Goal: Book appointment/travel/reservation

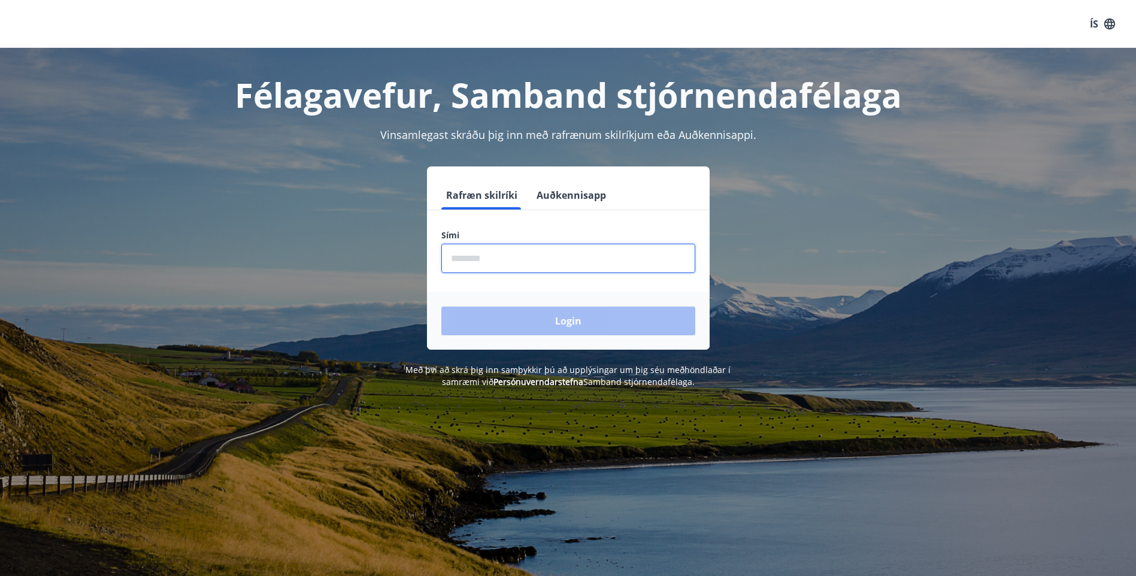
click at [481, 257] on input "phone" at bounding box center [568, 258] width 254 height 29
click at [478, 259] on input "phone" at bounding box center [568, 258] width 254 height 29
click at [491, 260] on input "phone" at bounding box center [568, 258] width 254 height 29
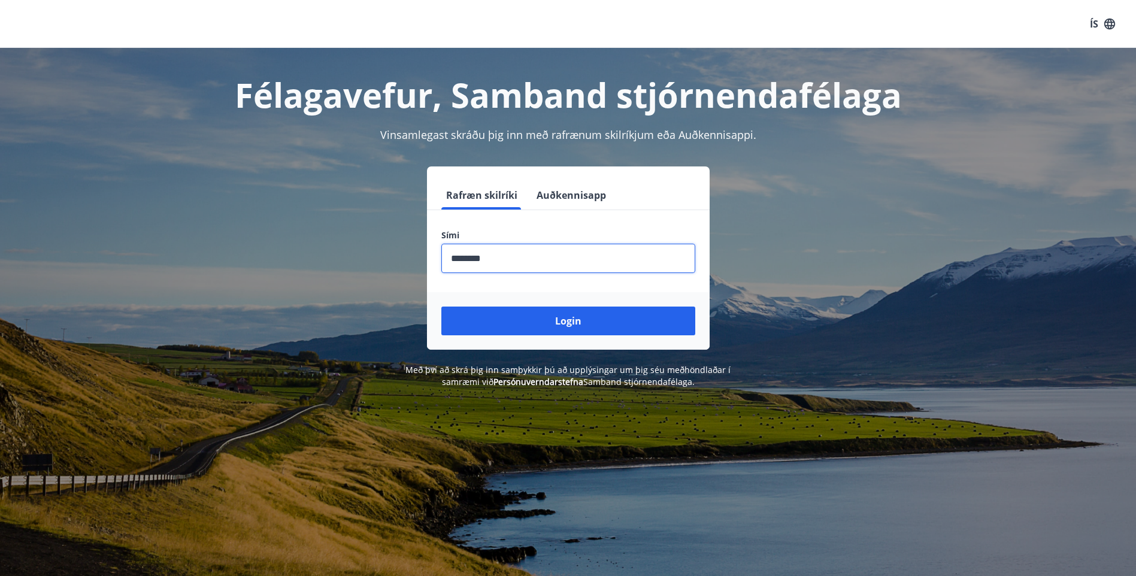
type input "********"
click at [441, 306] on button "Login" at bounding box center [568, 320] width 254 height 29
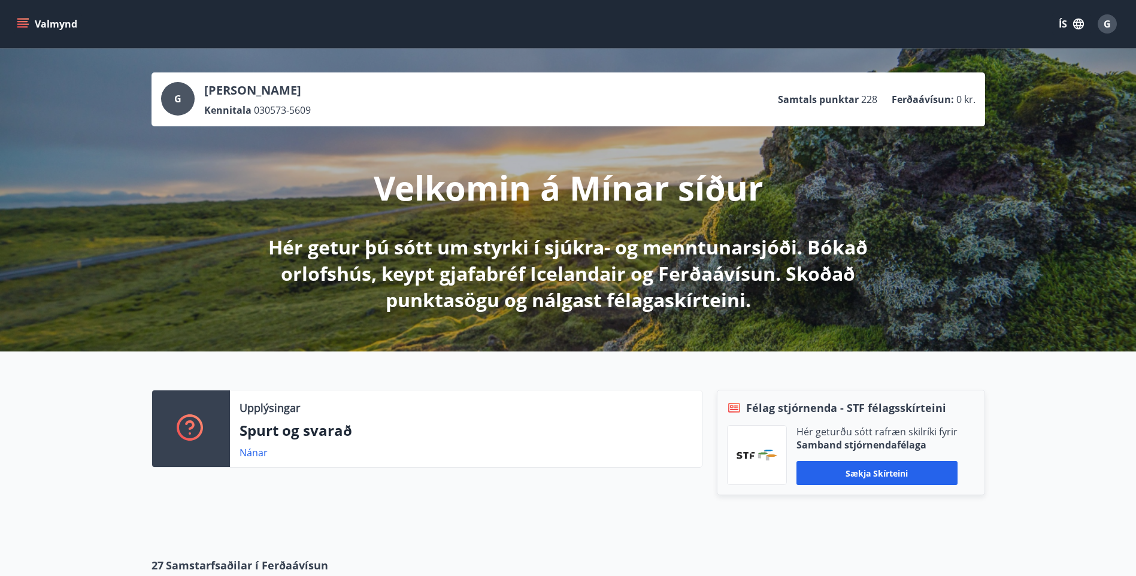
click at [25, 22] on icon "menu" at bounding box center [22, 21] width 11 height 1
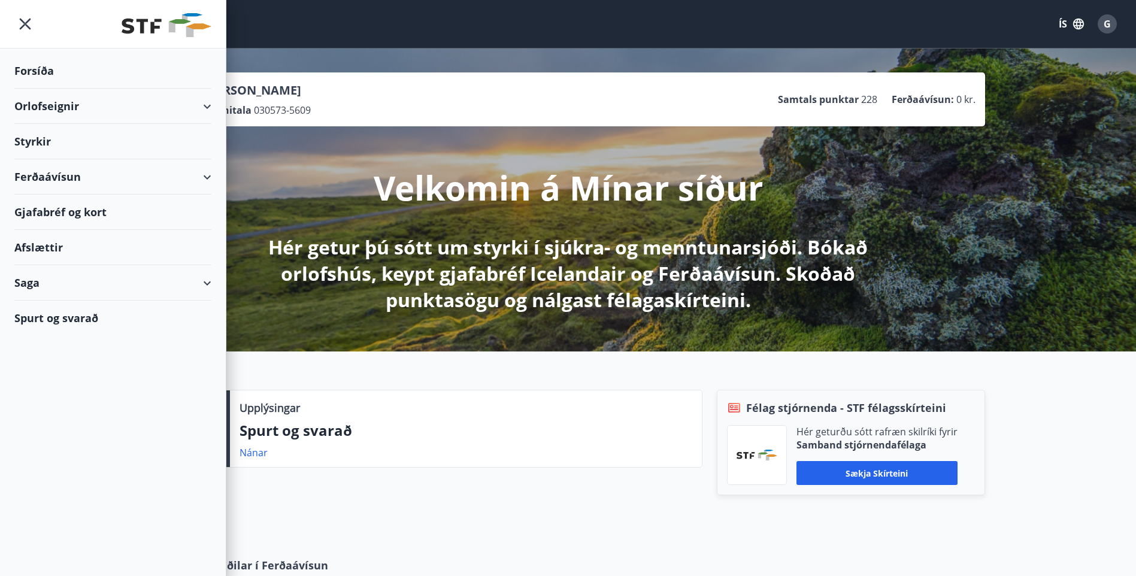
click at [205, 105] on div "Orlofseignir" at bounding box center [112, 106] width 197 height 35
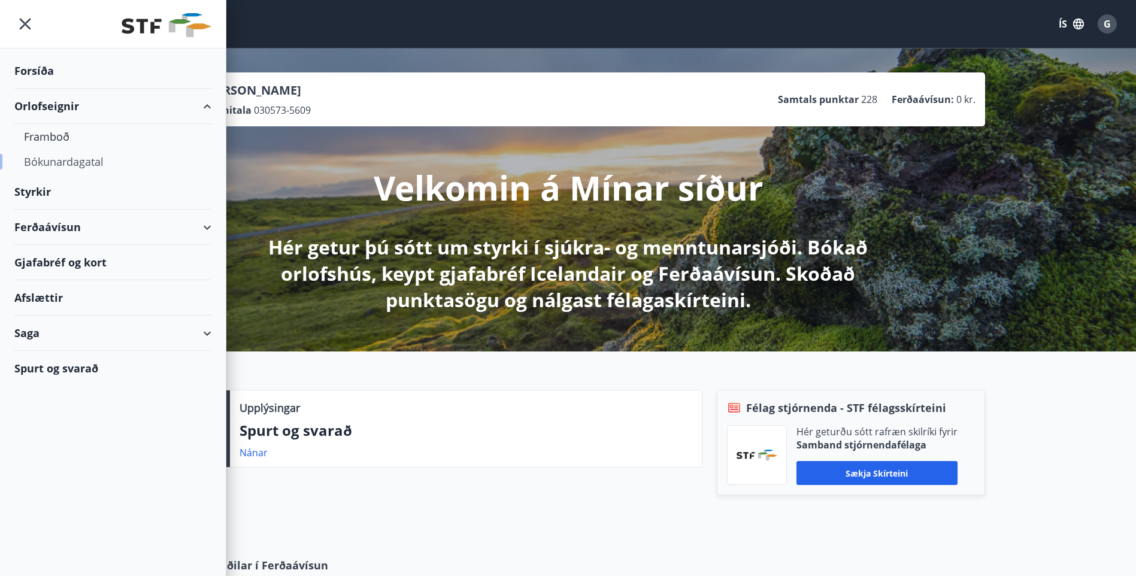
click at [59, 163] on div "Bókunardagatal" at bounding box center [113, 161] width 178 height 25
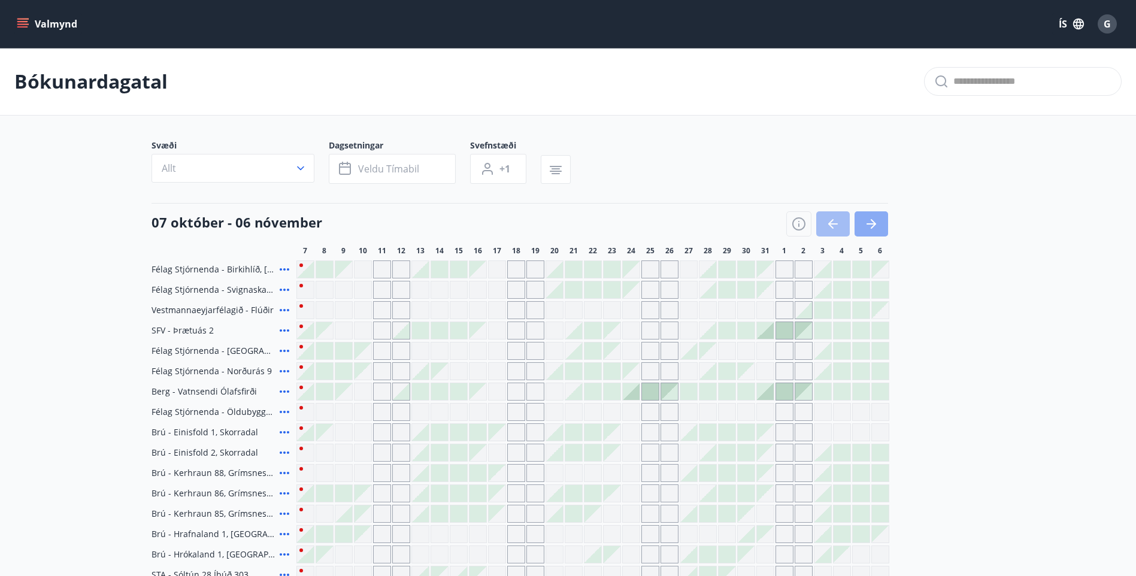
click at [864, 225] on icon "button" at bounding box center [871, 224] width 14 height 14
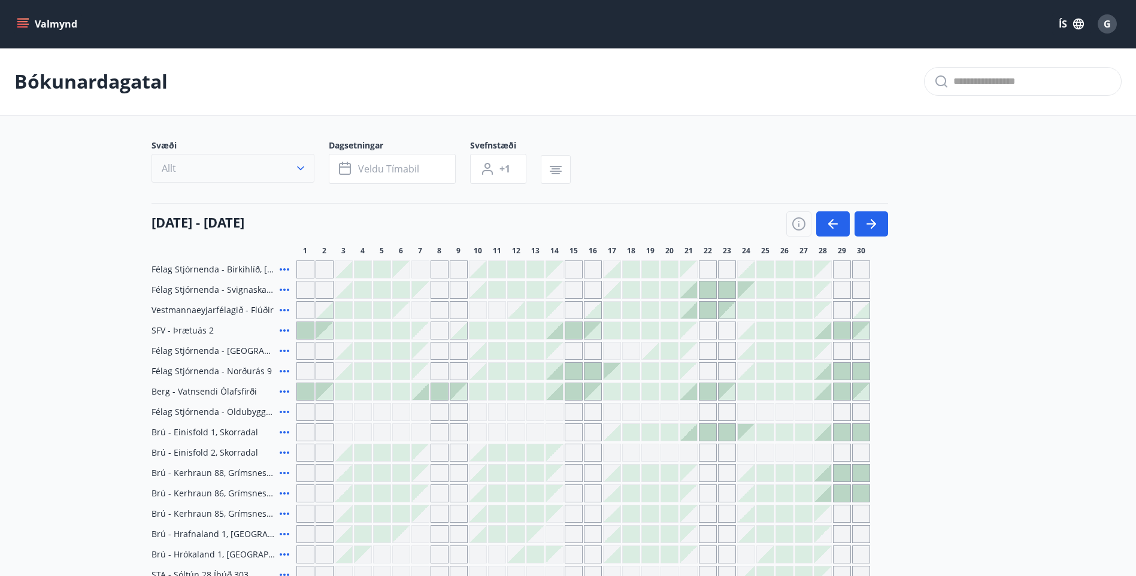
click at [301, 171] on icon "button" at bounding box center [301, 168] width 12 height 12
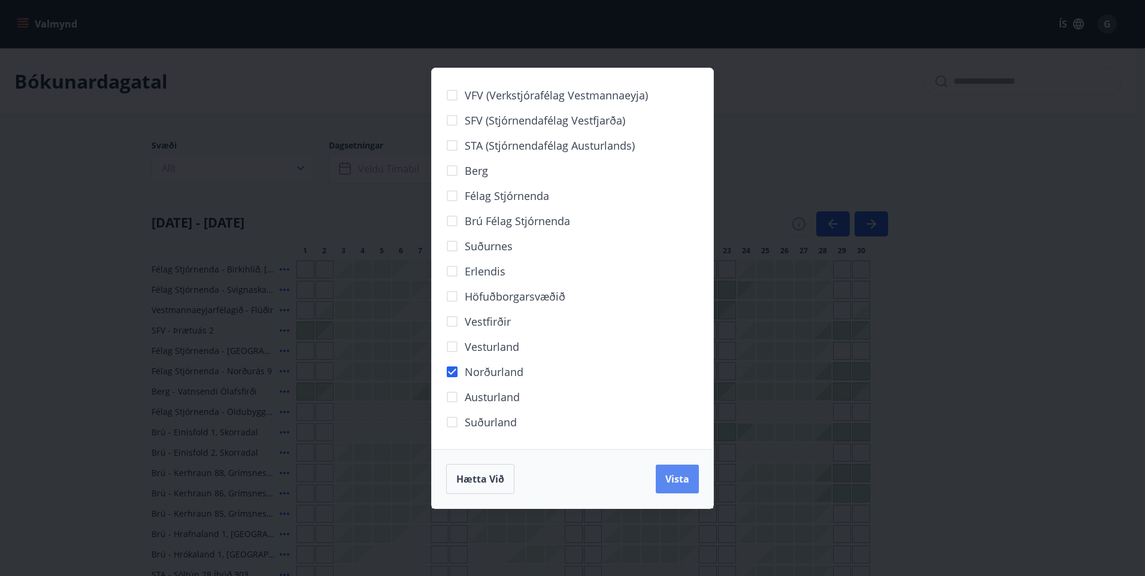
click at [681, 480] on span "Vista" at bounding box center [677, 478] width 24 height 13
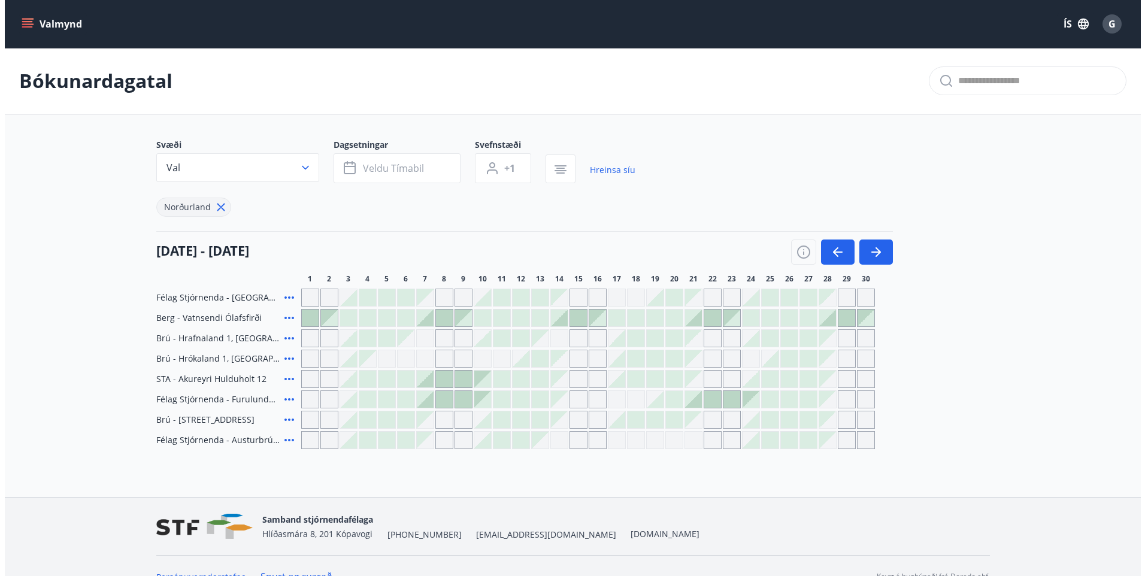
scroll to position [22, 0]
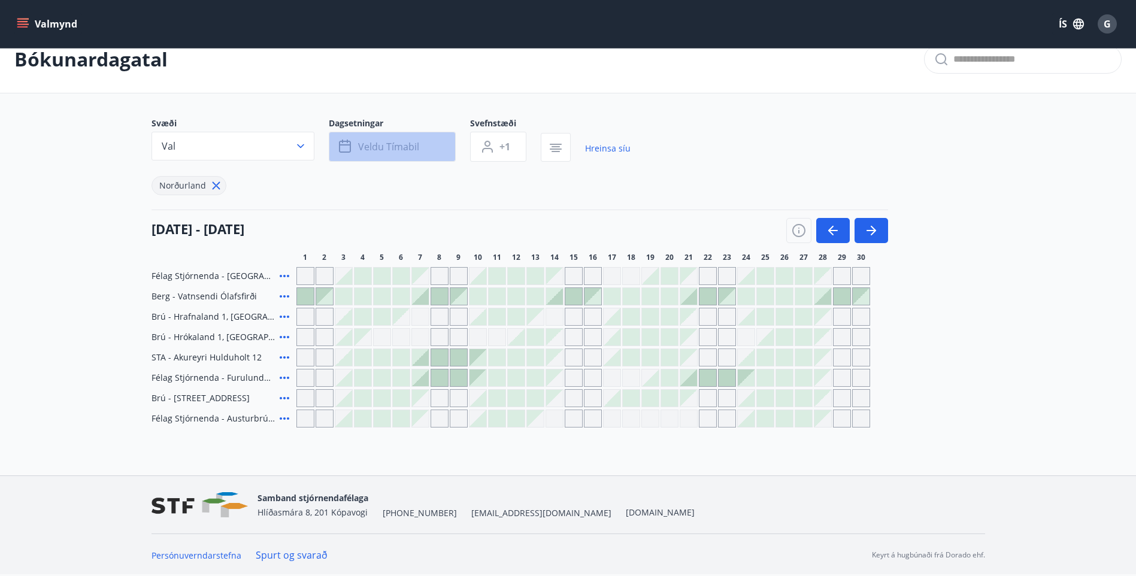
click at [444, 145] on button "Veldu tímabil" at bounding box center [392, 147] width 127 height 30
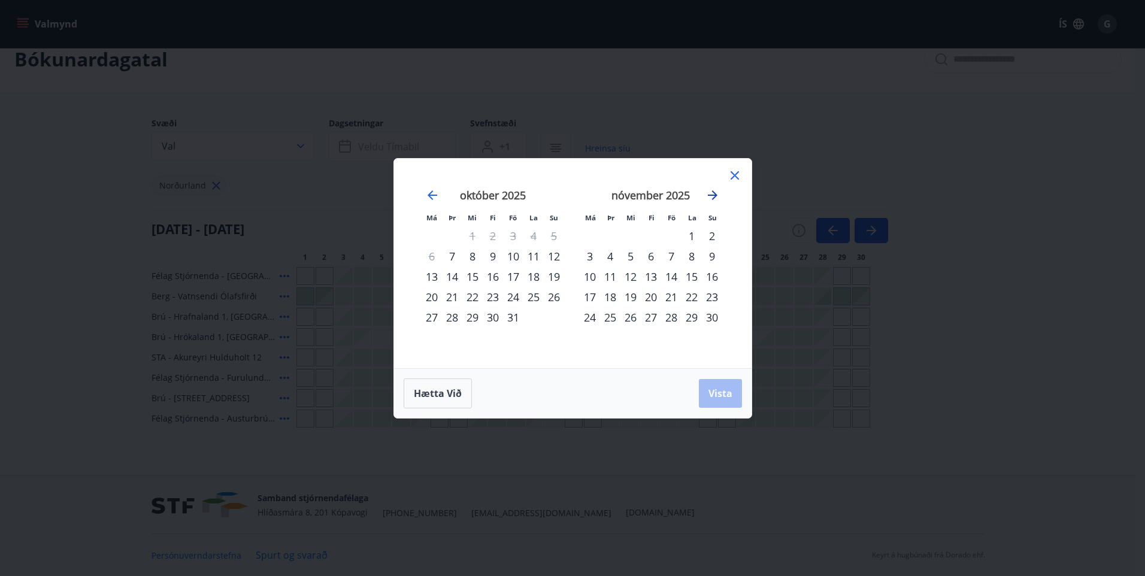
click at [710, 195] on icon "Move forward to switch to the next month." at bounding box center [713, 195] width 10 height 10
click at [716, 194] on icon "Move forward to switch to the next month." at bounding box center [713, 195] width 10 height 10
click at [708, 317] on div "29" at bounding box center [712, 317] width 20 height 20
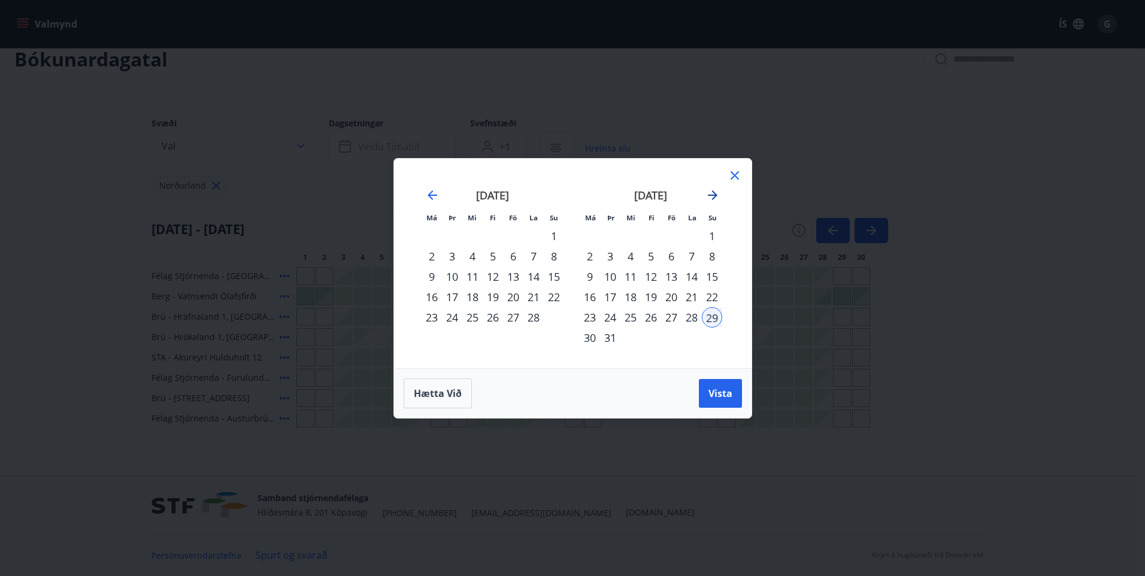
click at [706, 195] on icon "Move forward to switch to the next month." at bounding box center [712, 195] width 14 height 14
click at [689, 234] on div "4" at bounding box center [691, 236] width 20 height 20
click at [713, 391] on span "Vista" at bounding box center [720, 393] width 24 height 13
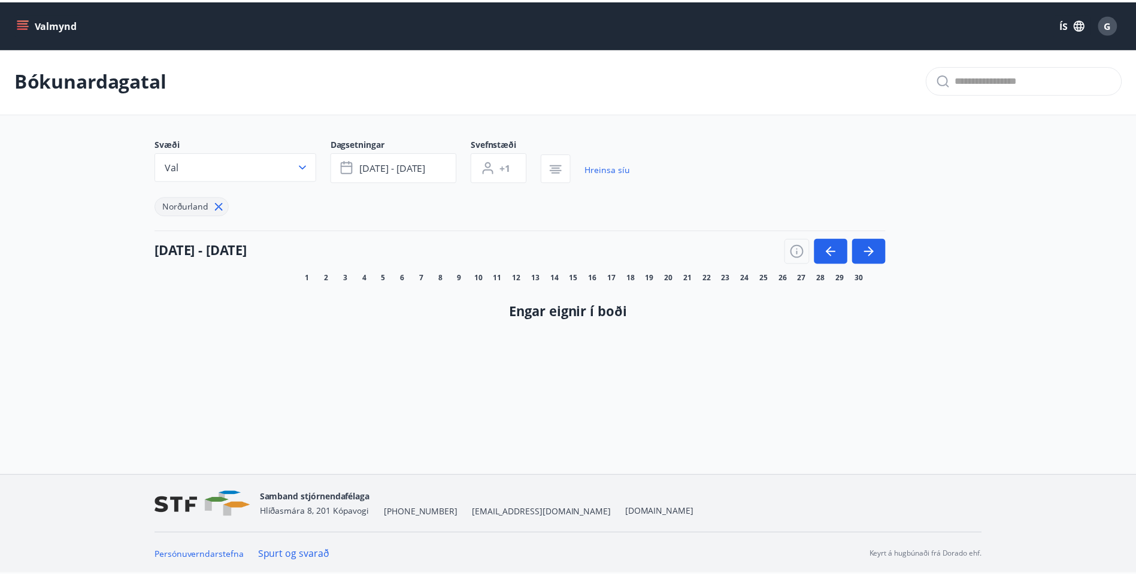
scroll to position [2, 0]
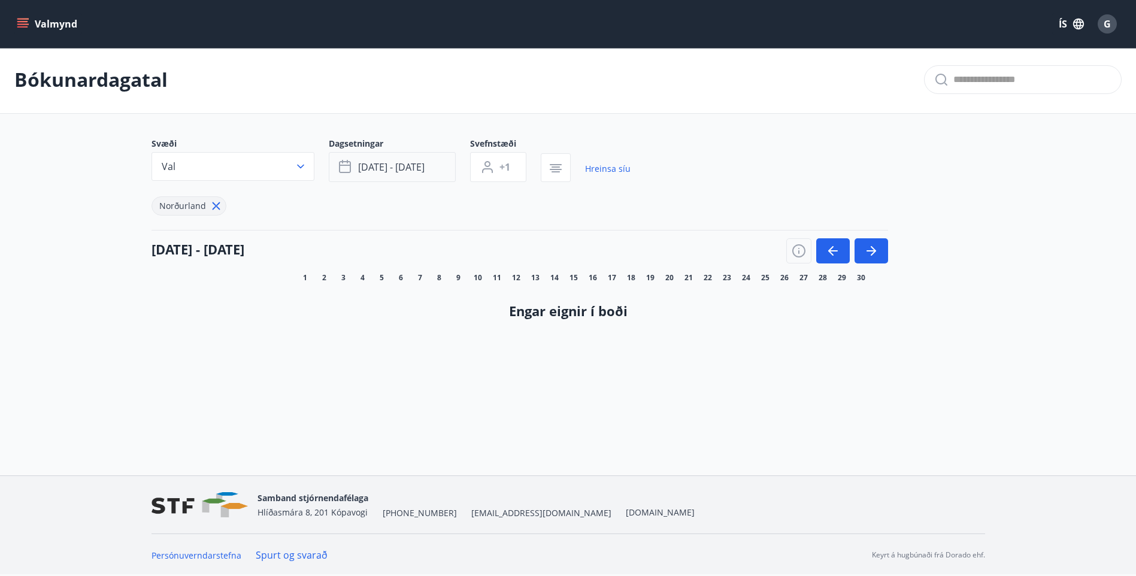
click at [433, 171] on button "mar 29 - apr 04" at bounding box center [392, 167] width 127 height 30
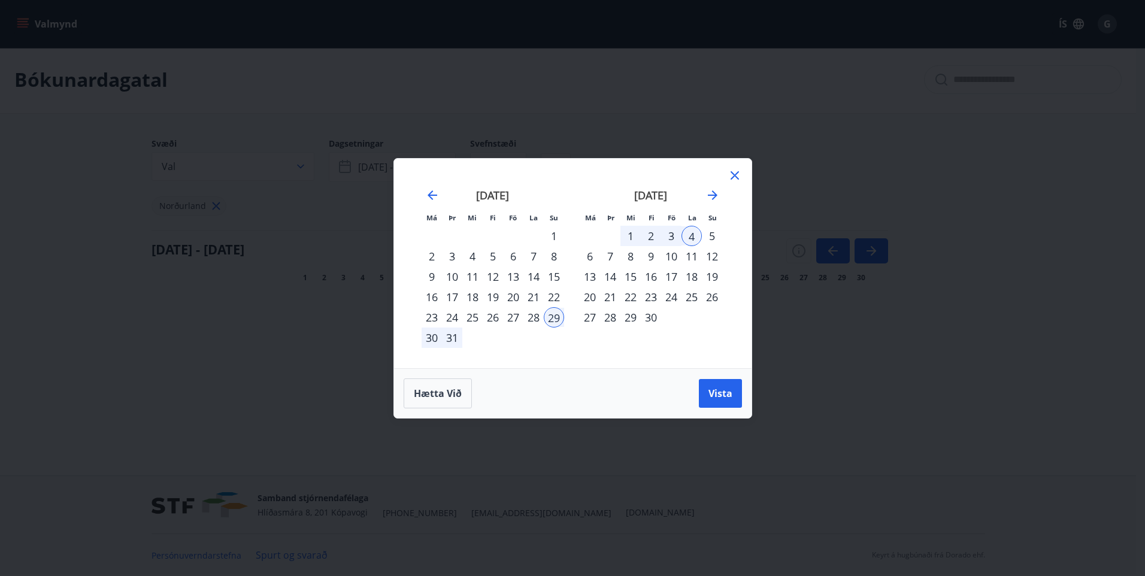
click at [423, 192] on div "mars 2026" at bounding box center [492, 199] width 142 height 53
click at [425, 192] on icon "Move backward to switch to the previous month." at bounding box center [432, 195] width 14 height 14
click at [431, 195] on icon "Move backward to switch to the previous month." at bounding box center [432, 195] width 10 height 10
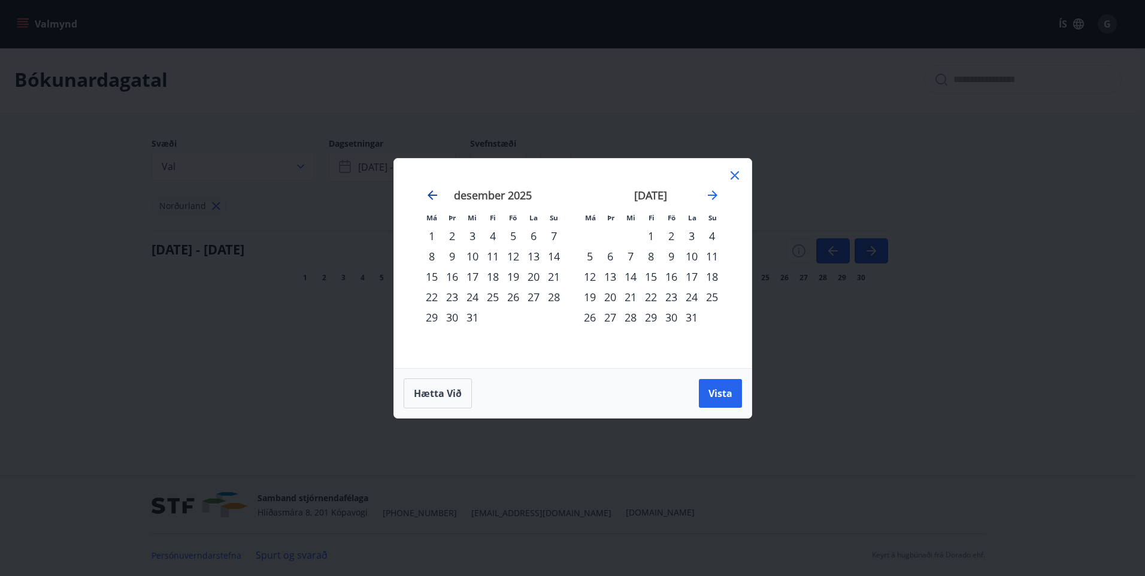
click at [431, 195] on icon "Move backward to switch to the previous month." at bounding box center [432, 195] width 10 height 10
click at [430, 195] on icon "Move backward to switch to the previous month." at bounding box center [432, 195] width 10 height 10
click at [451, 259] on div "7" at bounding box center [452, 256] width 20 height 20
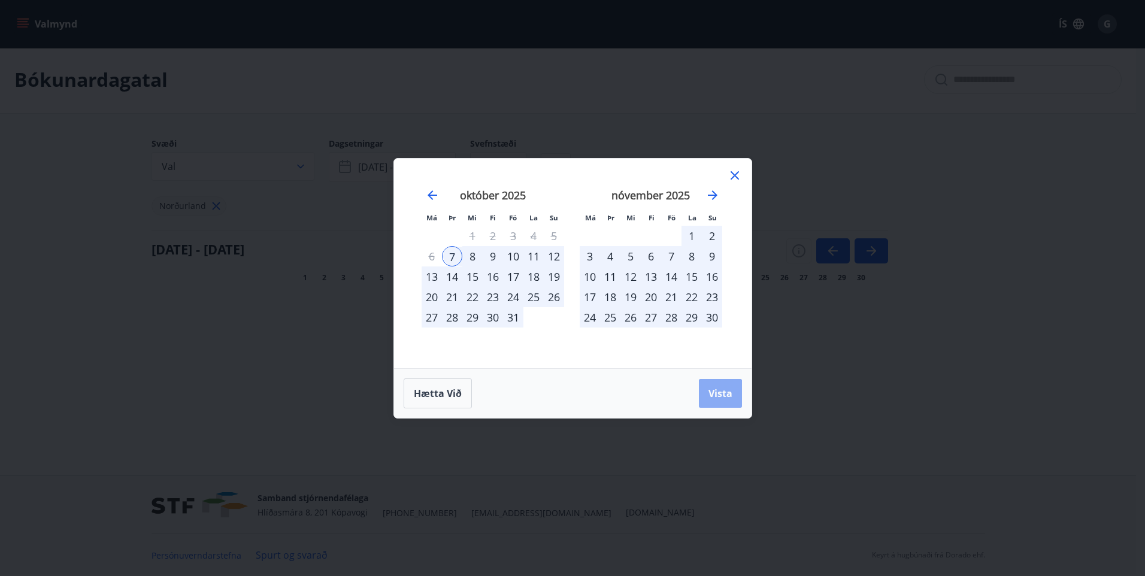
click at [730, 393] on span "Vista" at bounding box center [720, 393] width 24 height 13
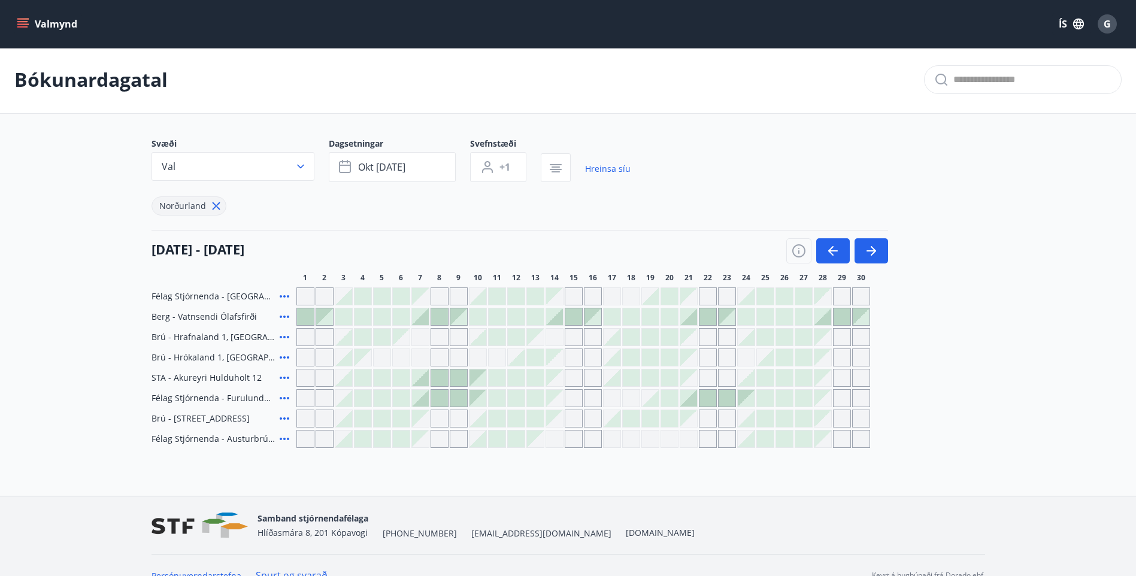
click at [479, 364] on div "Gráir dagar eru ekki bókanlegir" at bounding box center [478, 357] width 18 height 18
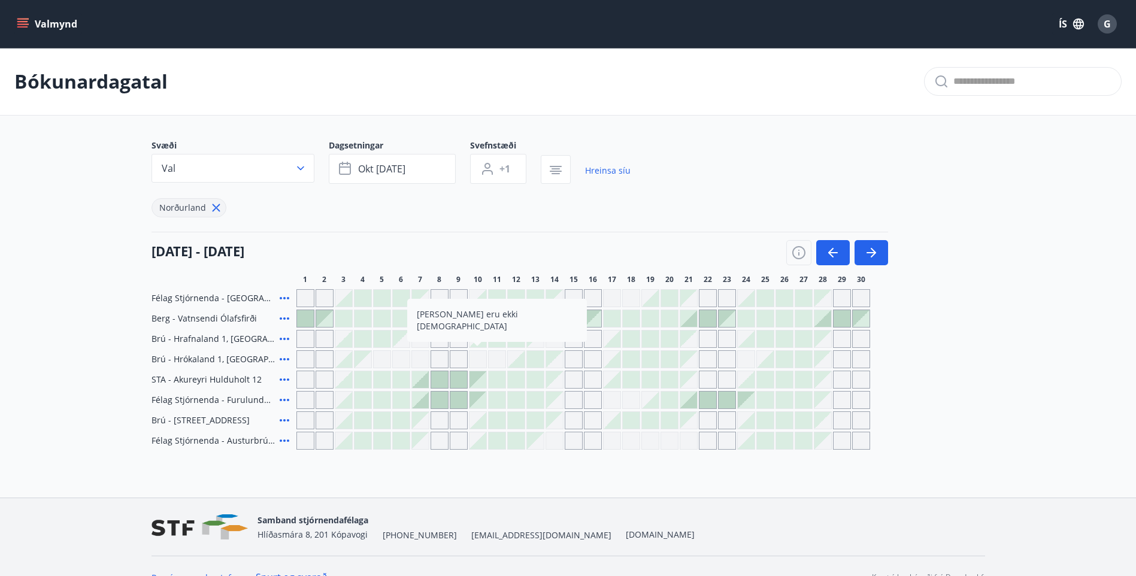
click at [638, 340] on div at bounding box center [631, 338] width 17 height 17
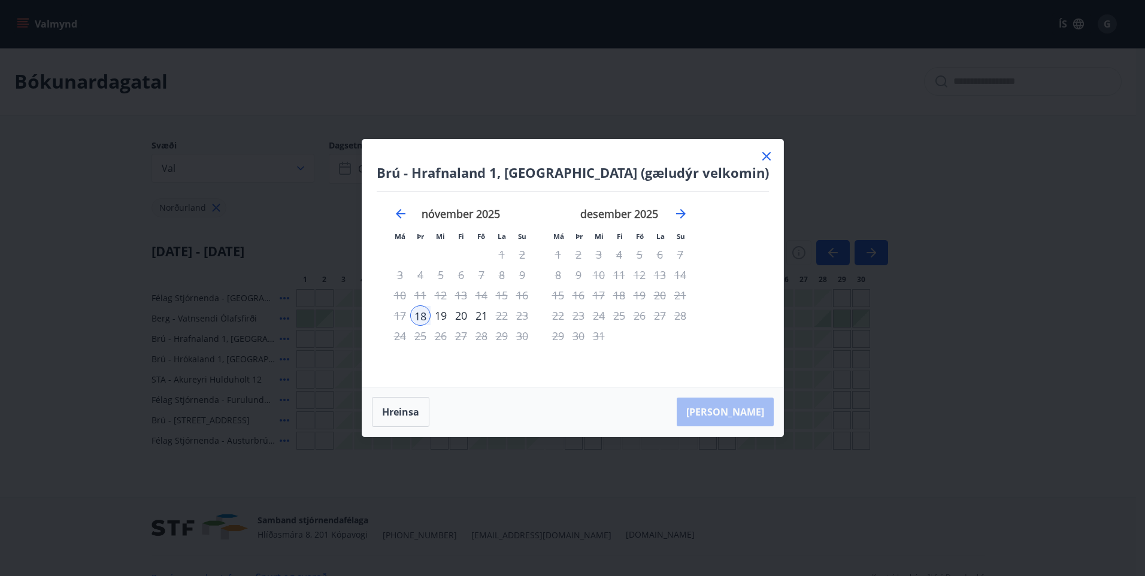
click at [759, 159] on icon at bounding box center [766, 156] width 14 height 14
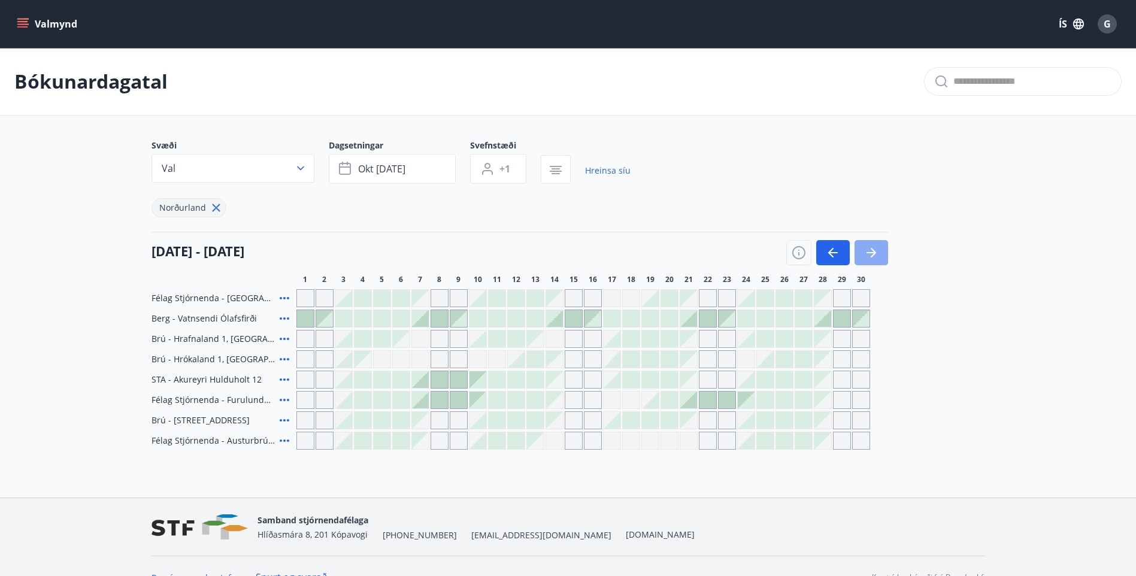
click at [874, 249] on icon "button" at bounding box center [871, 252] width 14 height 14
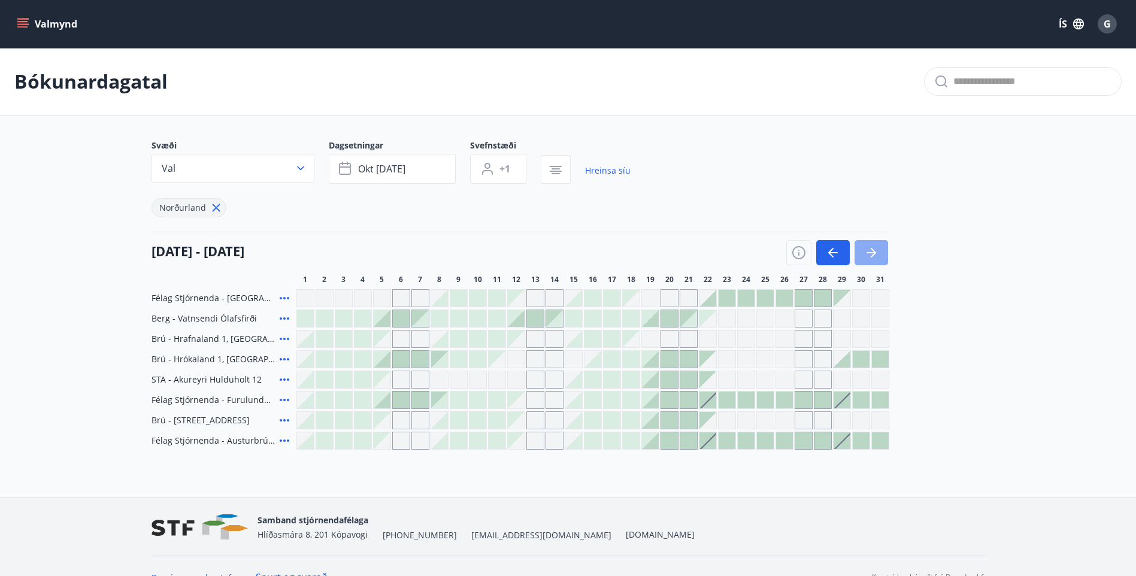
click at [871, 256] on icon "button" at bounding box center [871, 252] width 14 height 14
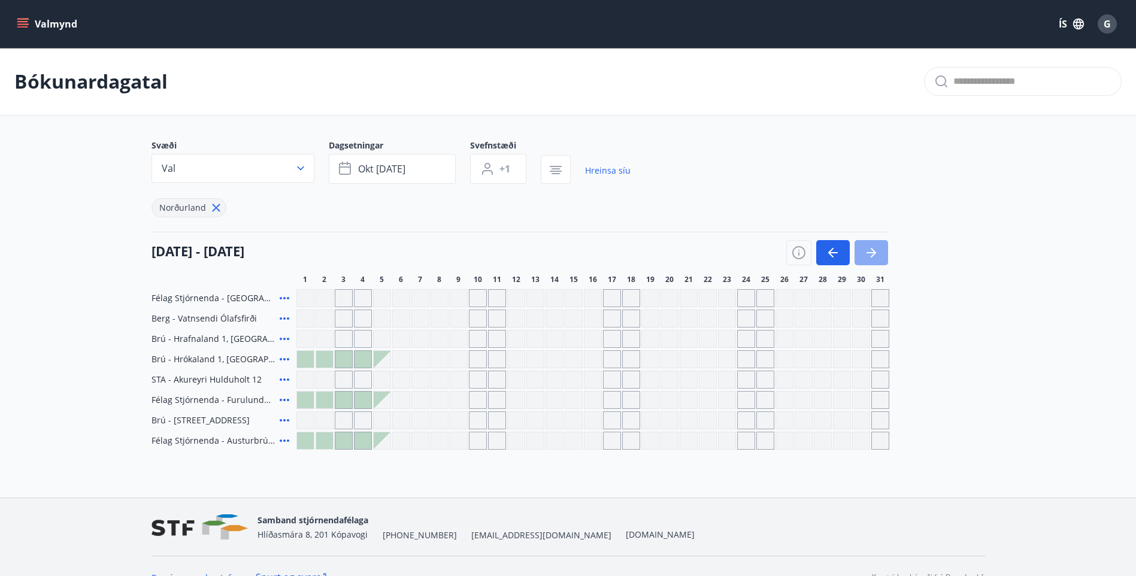
click at [871, 256] on icon "button" at bounding box center [871, 252] width 14 height 14
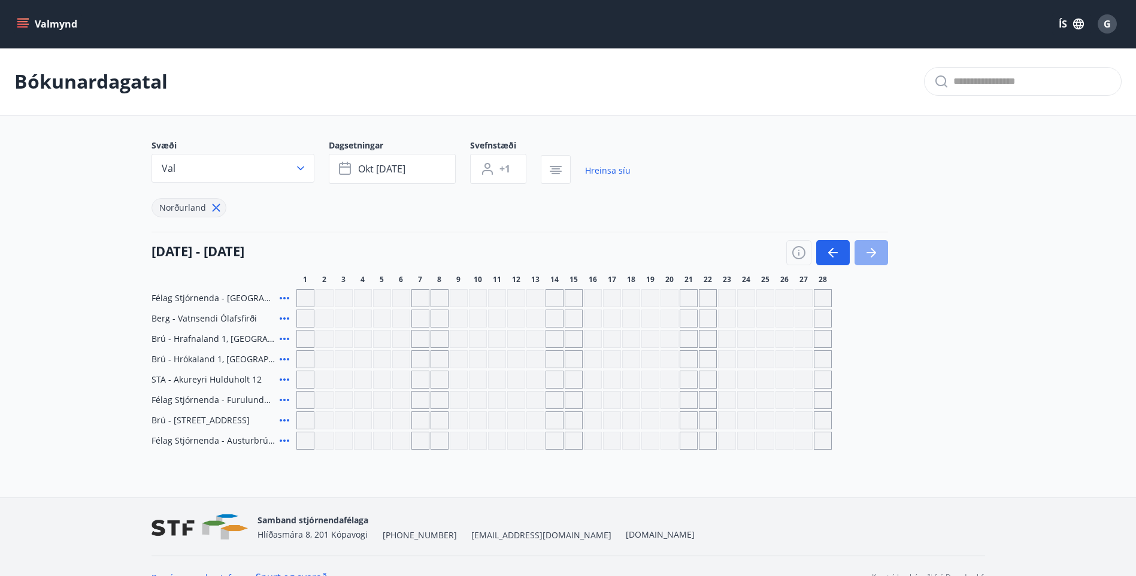
click at [877, 253] on icon "button" at bounding box center [871, 252] width 14 height 14
click at [824, 251] on button "button" at bounding box center [833, 252] width 34 height 25
click at [837, 254] on icon "button" at bounding box center [833, 252] width 14 height 14
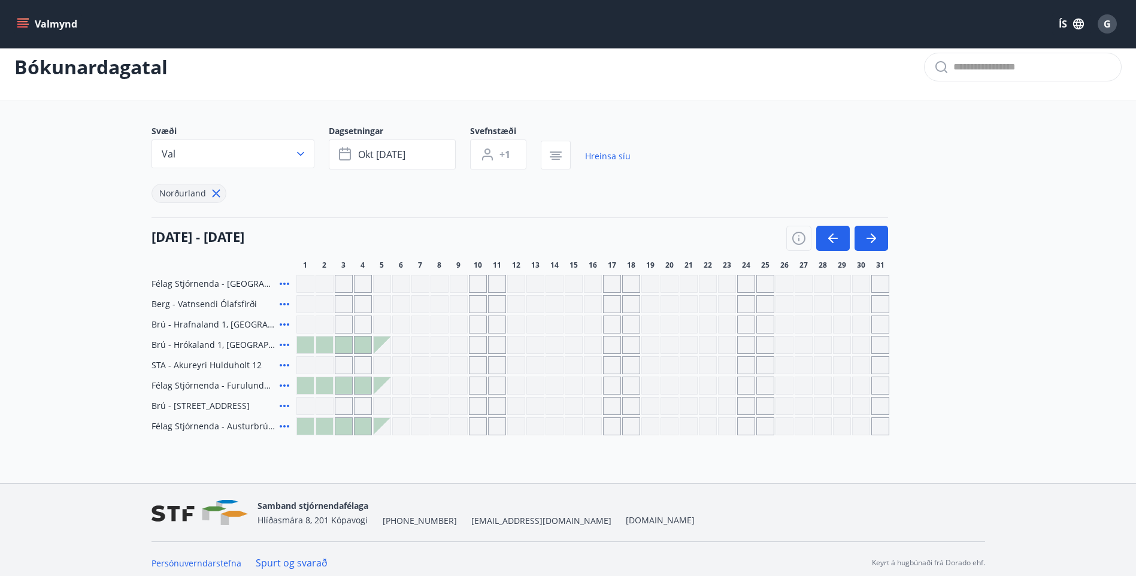
scroll to position [22, 0]
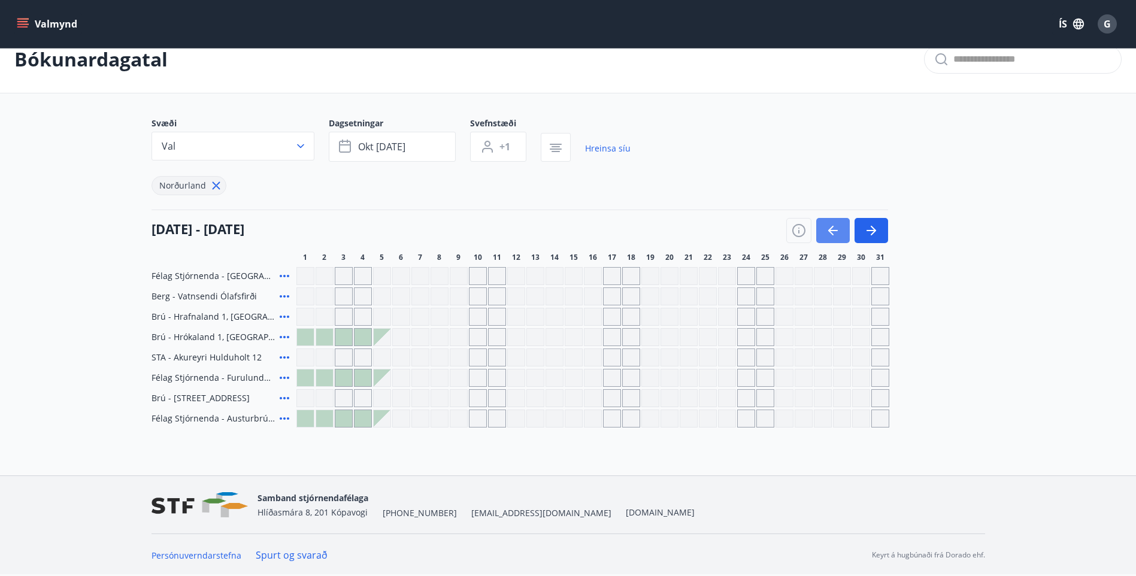
click at [831, 228] on icon "button" at bounding box center [833, 230] width 14 height 14
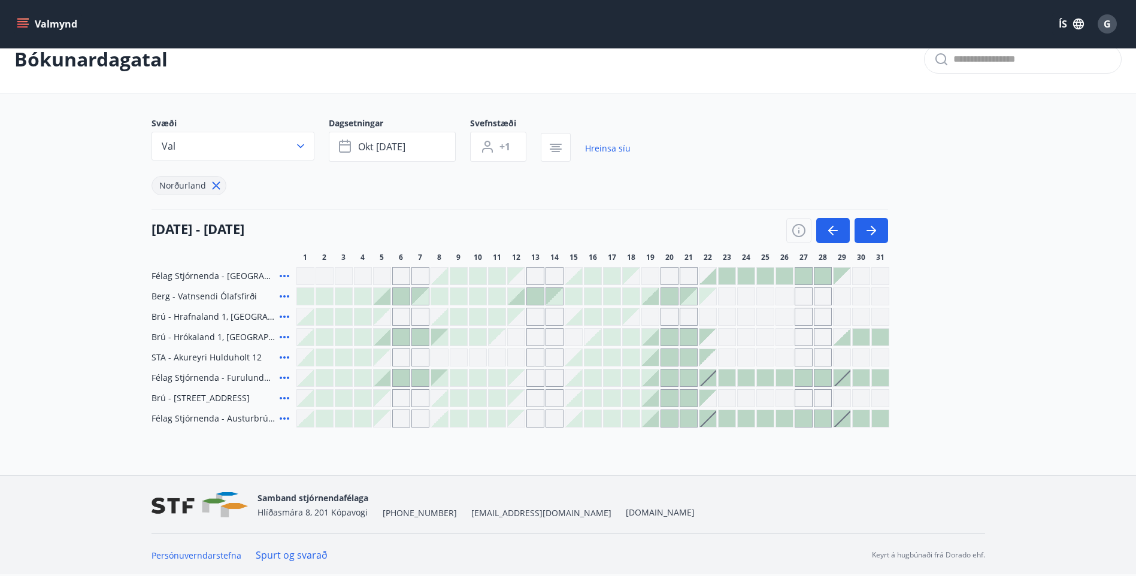
click at [22, 18] on icon "menu" at bounding box center [23, 24] width 12 height 12
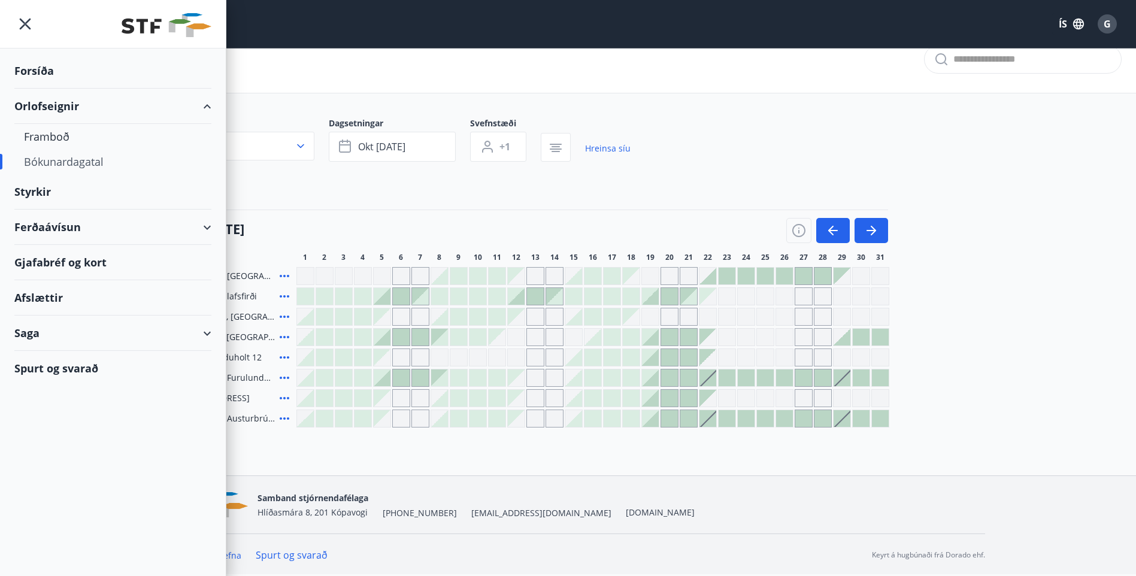
click at [72, 372] on div "Spurt og svarað" at bounding box center [112, 368] width 197 height 35
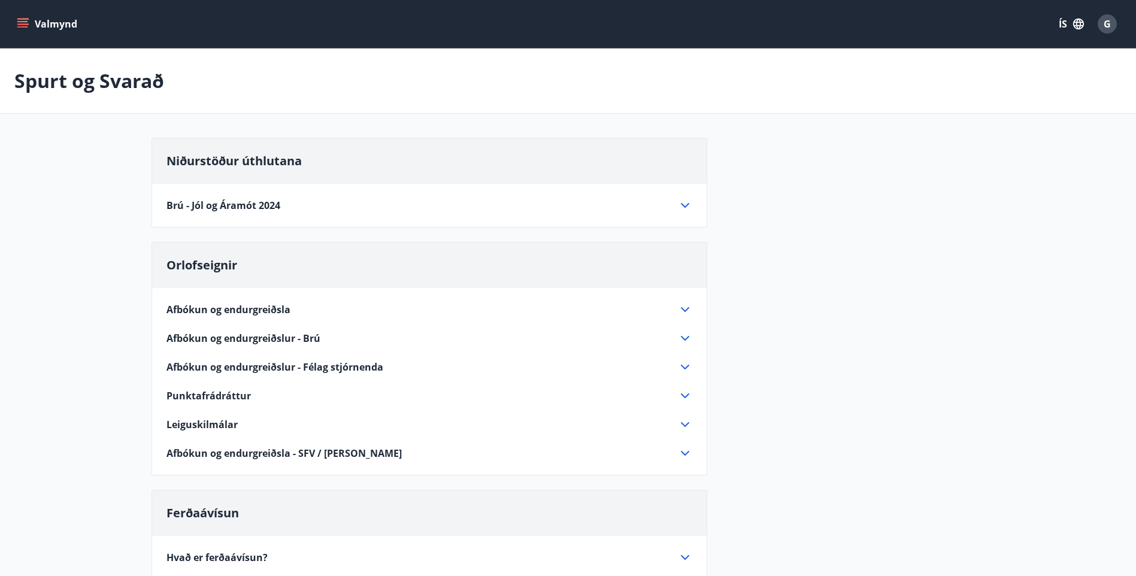
click at [21, 22] on icon "menu" at bounding box center [22, 21] width 11 height 1
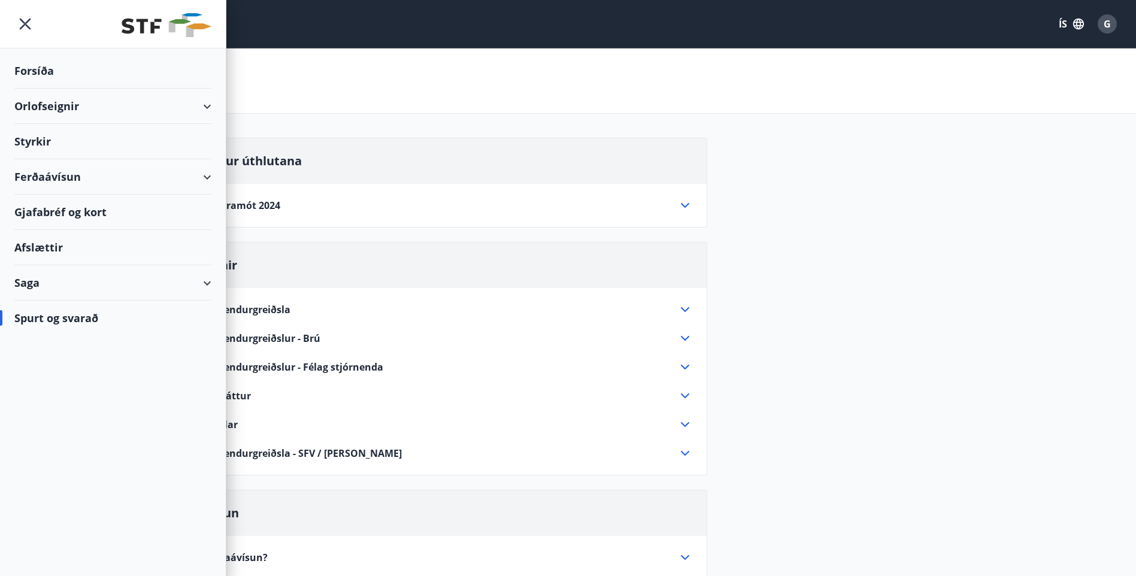
click at [38, 72] on div "Forsíða" at bounding box center [112, 70] width 197 height 35
